Goal: Information Seeking & Learning: Compare options

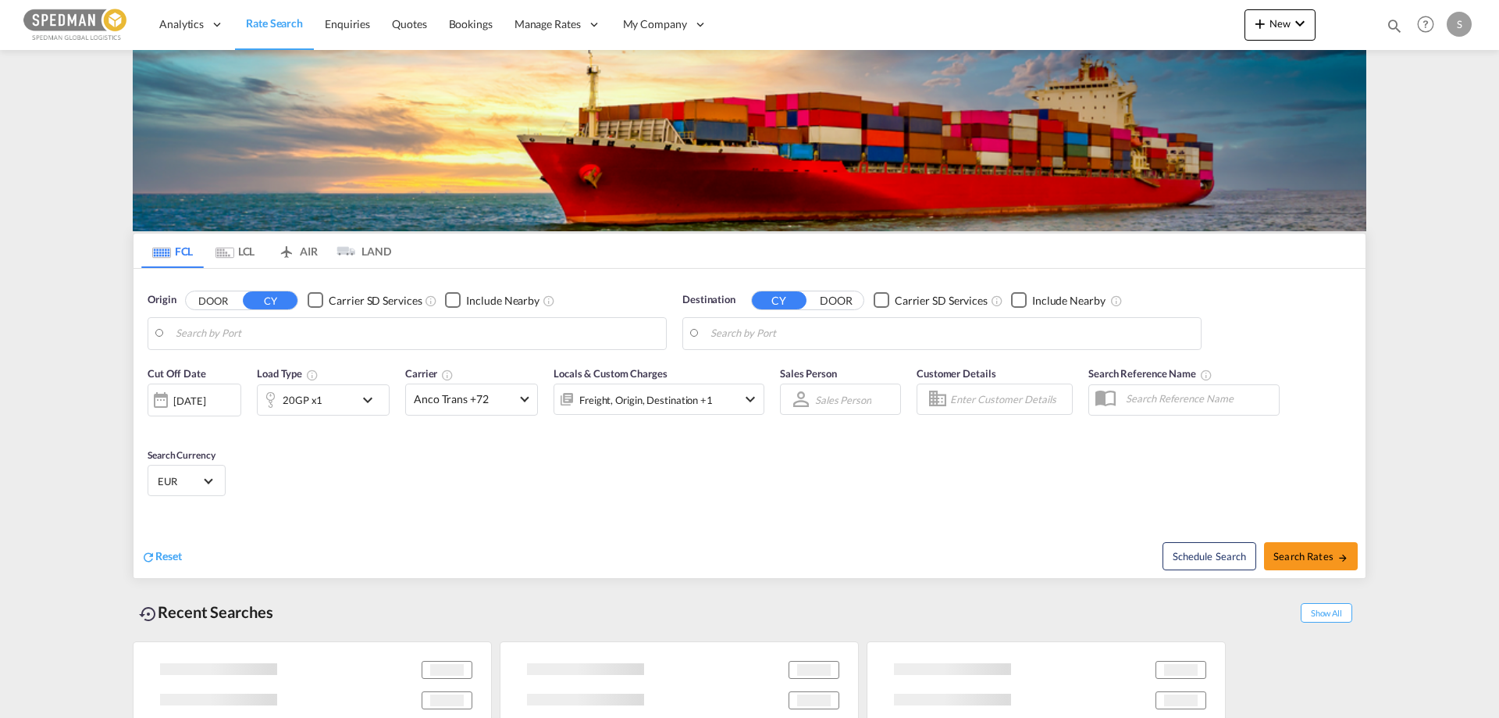
type input "[GEOGRAPHIC_DATA], [GEOGRAPHIC_DATA]"
type input "Ho Chi Minh City ([GEOGRAPHIC_DATA]), VNSGN"
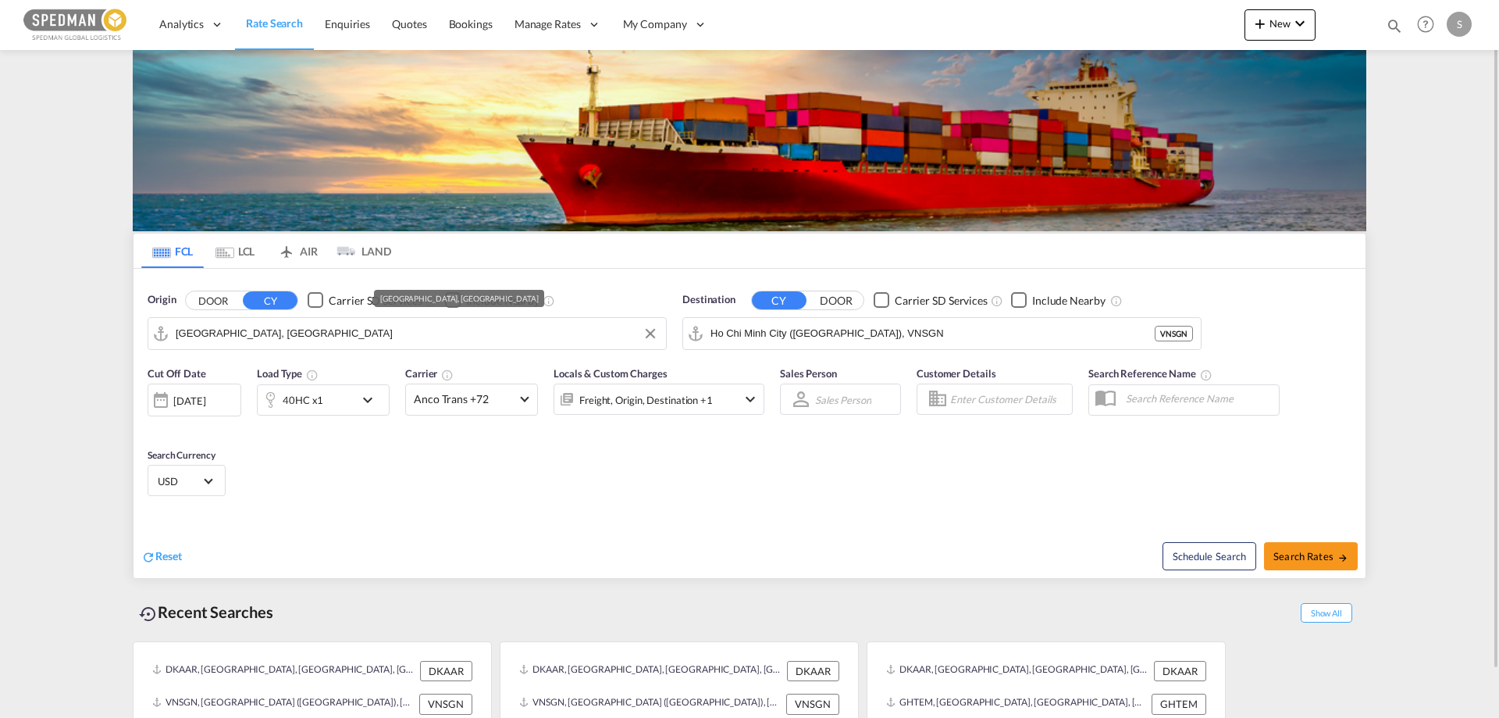
click at [301, 333] on input "[GEOGRAPHIC_DATA], [GEOGRAPHIC_DATA]" at bounding box center [417, 333] width 483 height 23
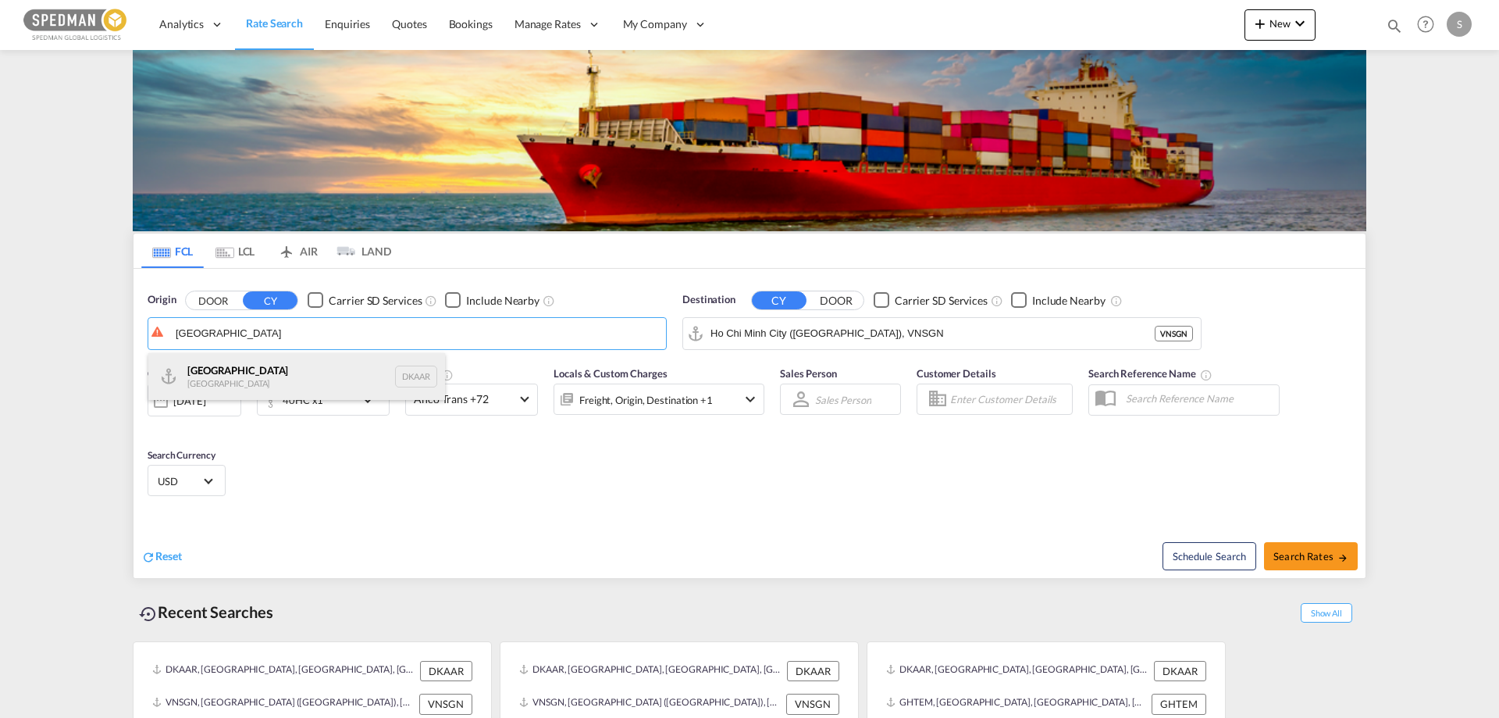
click at [221, 368] on div "Aarhus [GEOGRAPHIC_DATA] DKAAR" at bounding box center [296, 376] width 297 height 47
type input "[GEOGRAPHIC_DATA], [GEOGRAPHIC_DATA]"
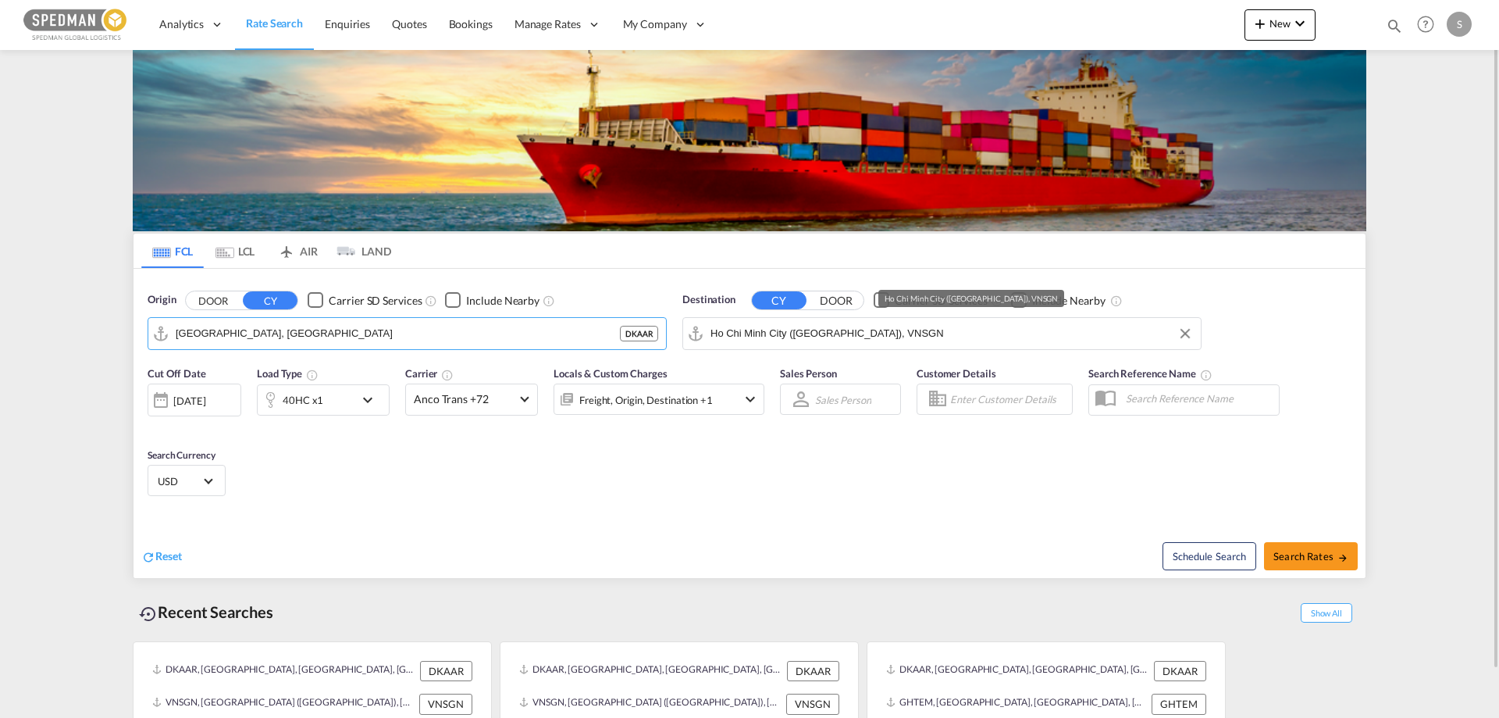
click at [882, 330] on input "Ho Chi Minh City ([GEOGRAPHIC_DATA]), VNSGN" at bounding box center [952, 333] width 483 height 23
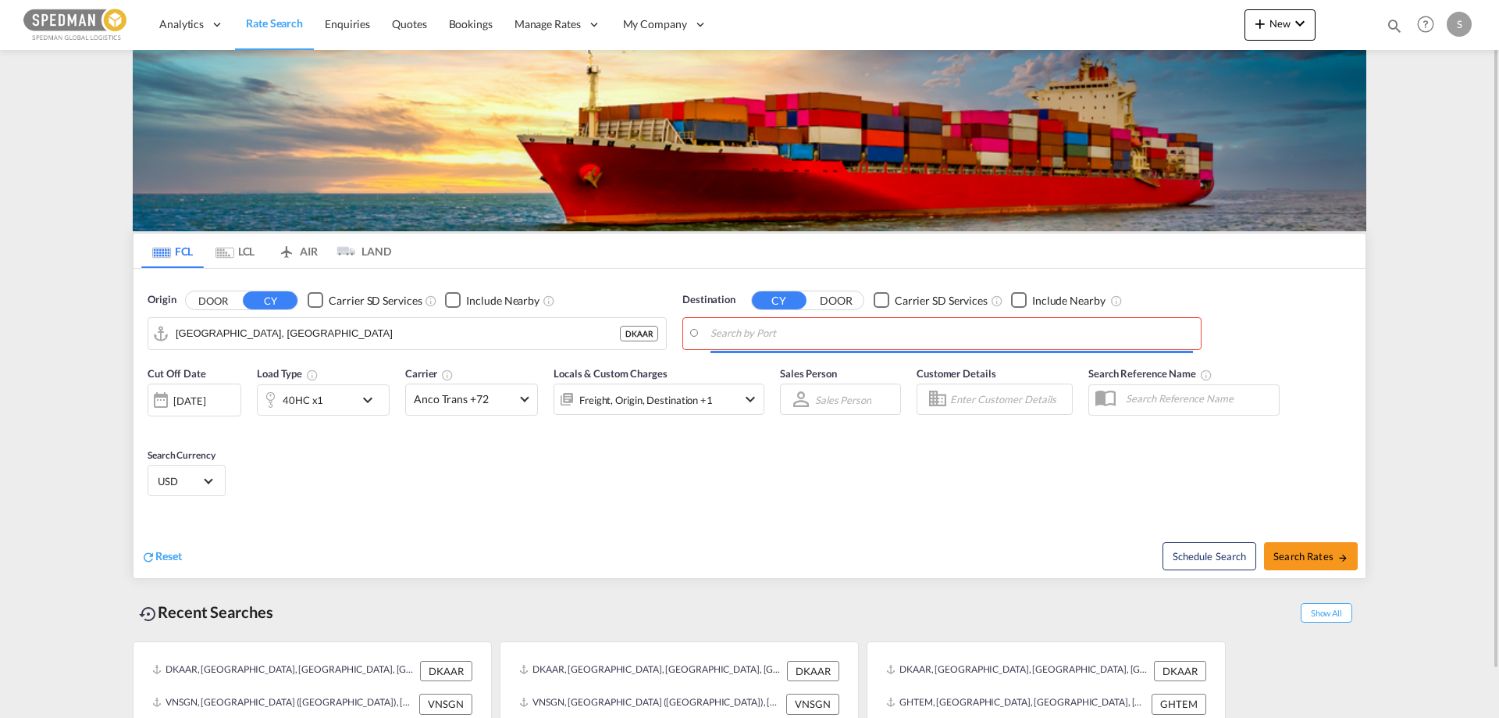
click at [730, 331] on body "Analytics Reports Dashboard Rate Search Enquiries Quotes Bookings" at bounding box center [749, 359] width 1499 height 718
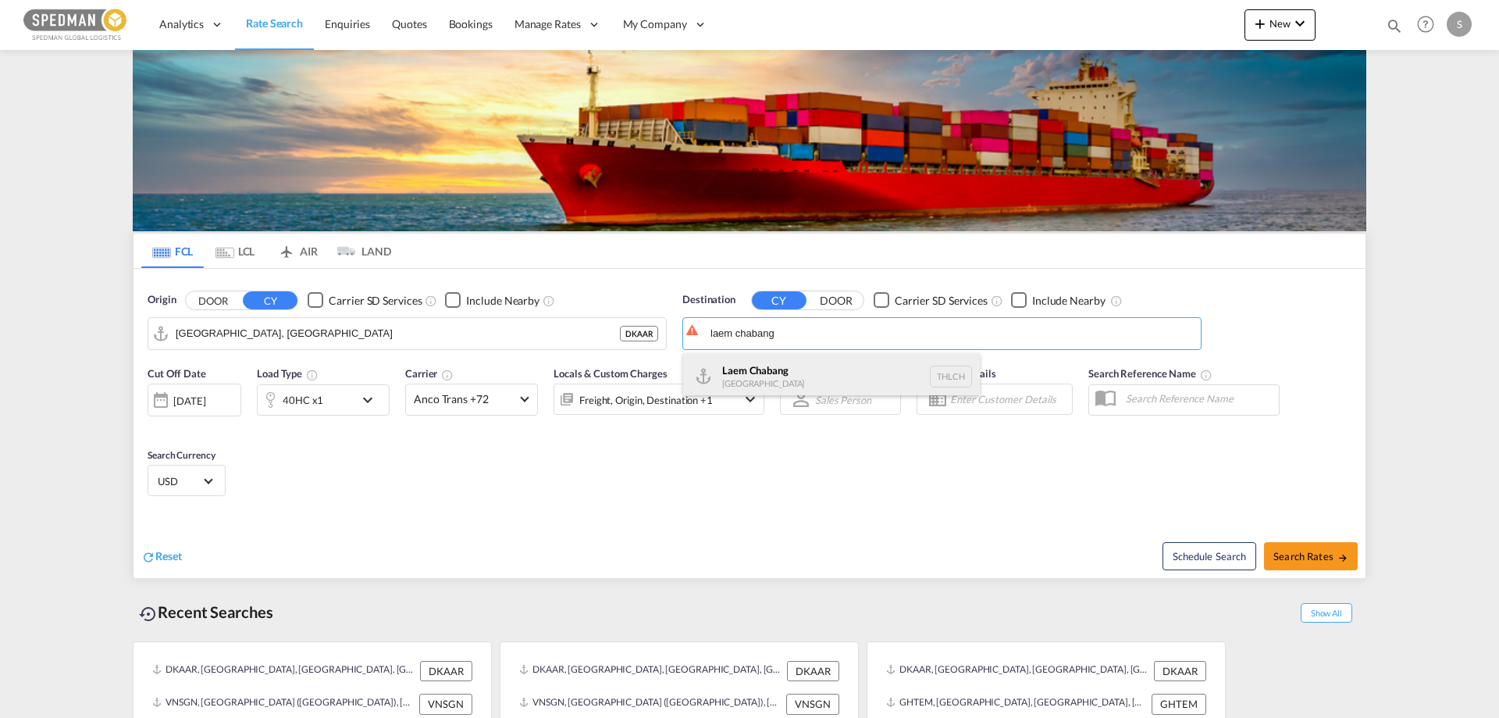
click at [734, 362] on div "Laem Chabang [GEOGRAPHIC_DATA] THLCH" at bounding box center [831, 376] width 297 height 47
type input "Laem Chabang, THLCH"
click at [1324, 553] on span "Search Rates" at bounding box center [1311, 556] width 75 height 12
type input "DKAAR to THLCH / [DATE]"
